Goal: Check status: Check status

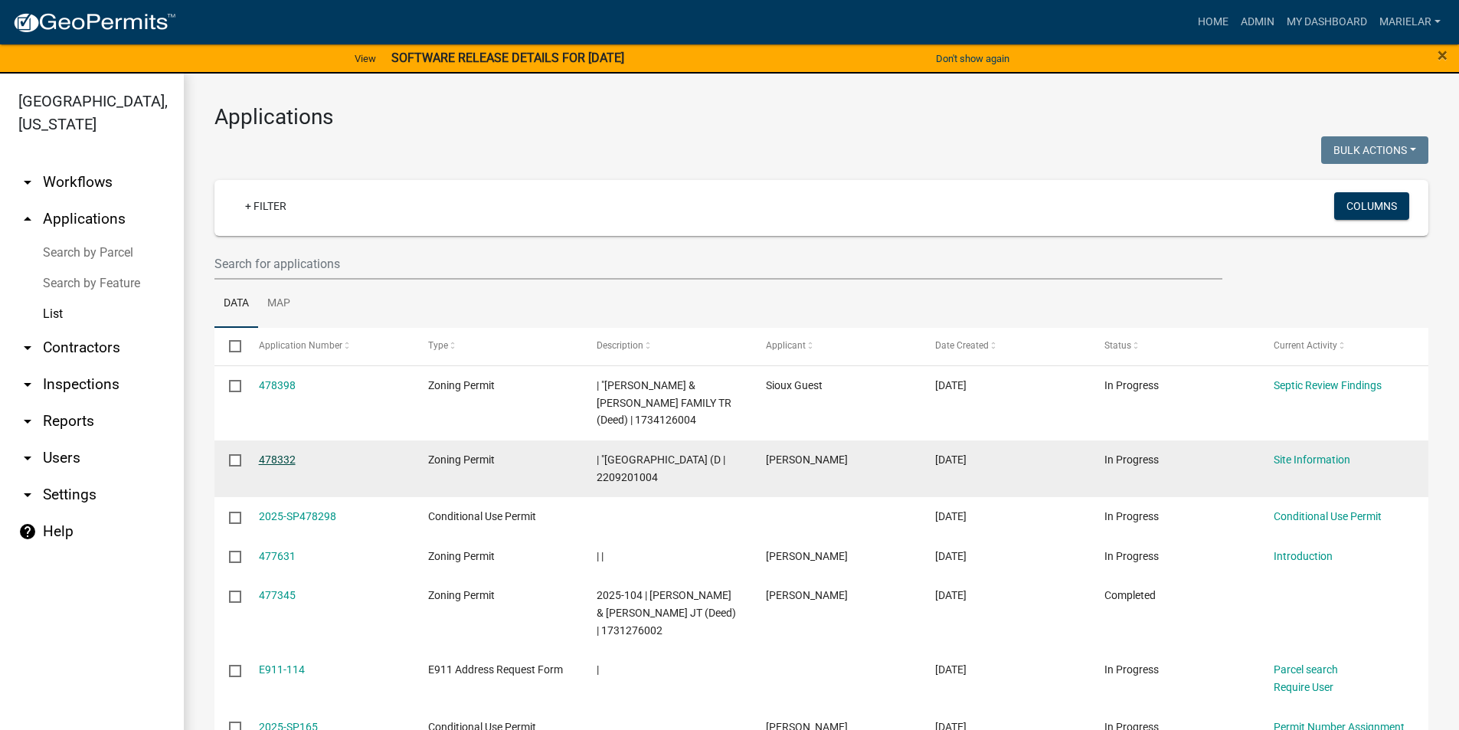
click at [283, 459] on link "478332" at bounding box center [277, 459] width 37 height 12
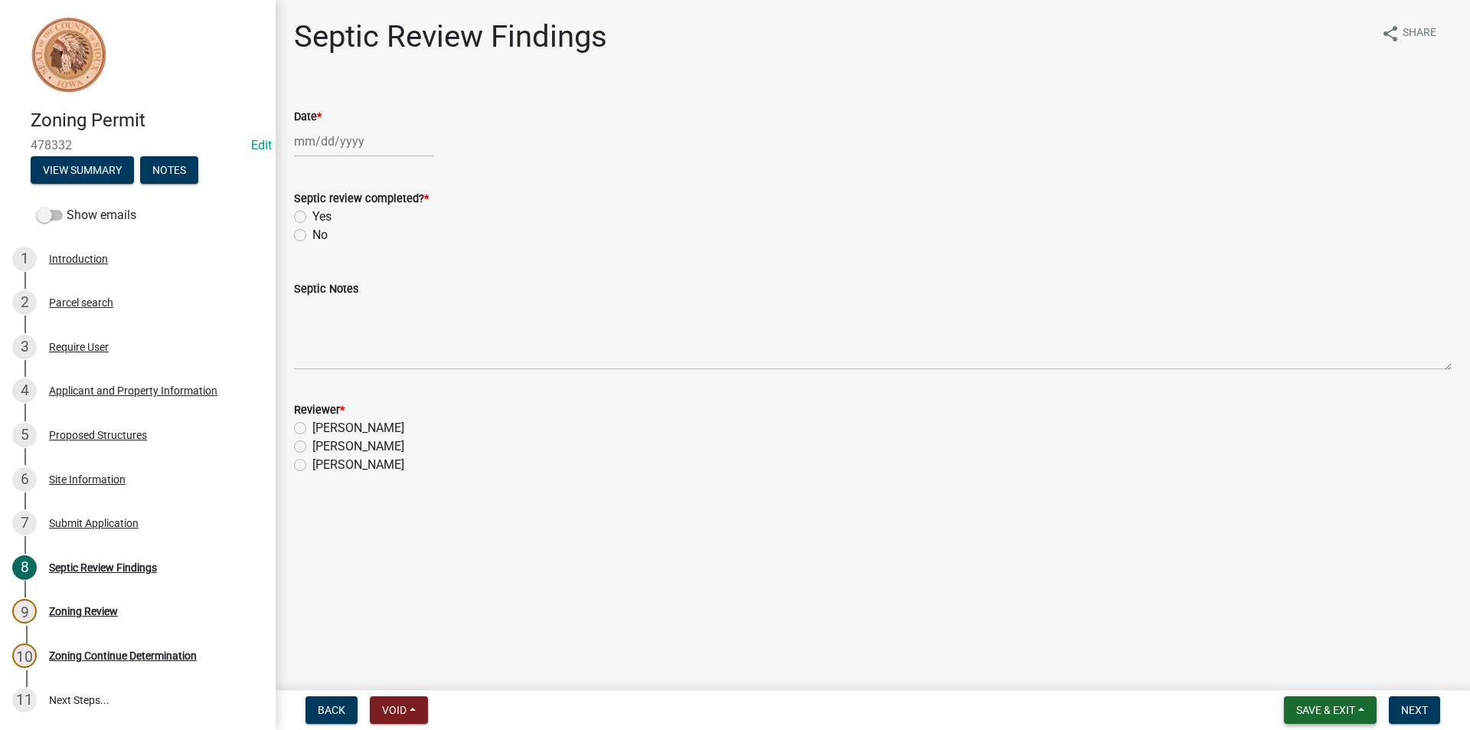
click at [1340, 707] on span "Save & Exit" at bounding box center [1325, 710] width 59 height 12
click at [1341, 683] on button "Save & Exit" at bounding box center [1315, 670] width 122 height 37
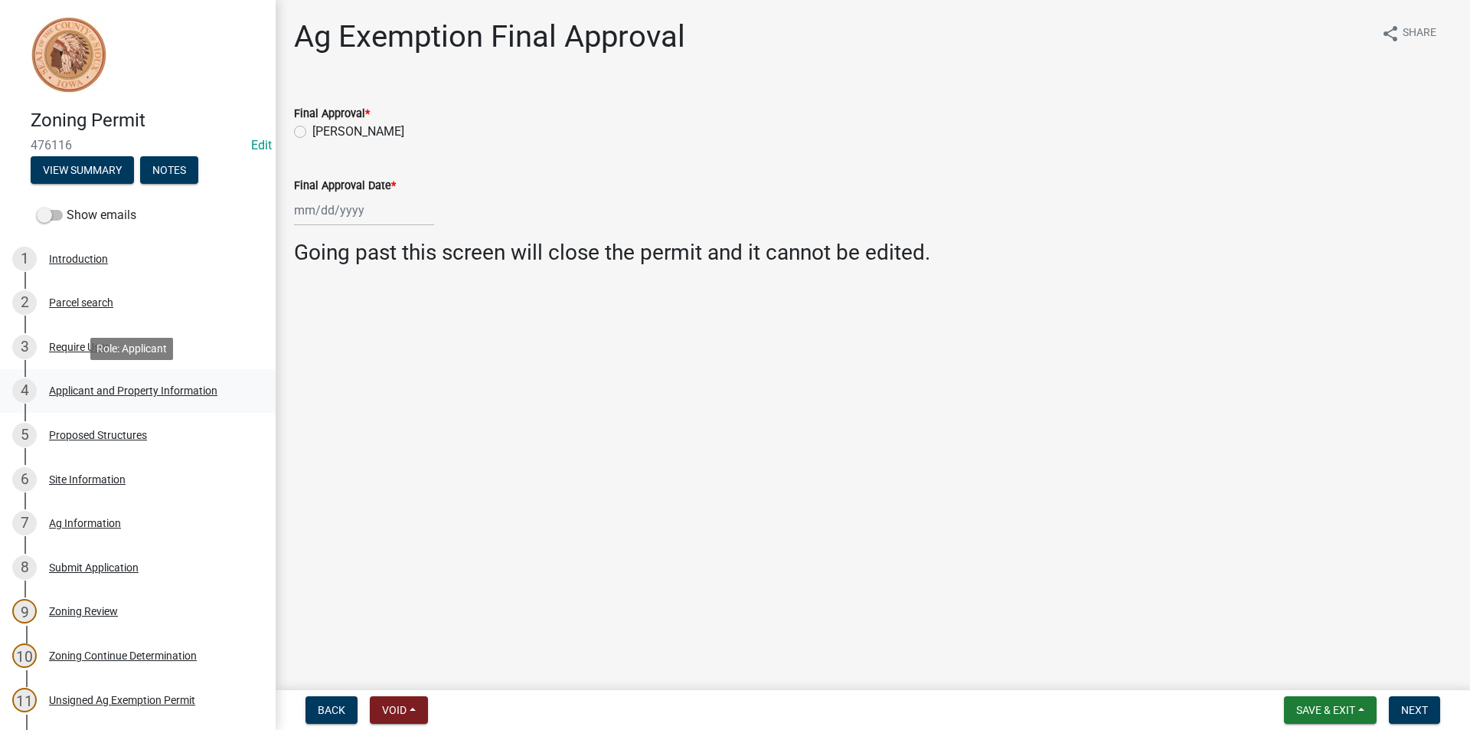
click at [118, 381] on div "4 Applicant and Property Information" at bounding box center [131, 390] width 239 height 24
